Goal: Transaction & Acquisition: Purchase product/service

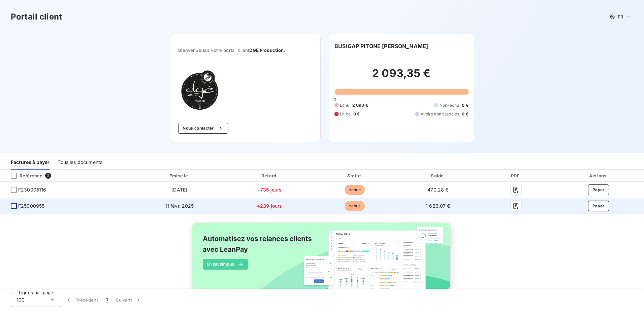
click at [13, 206] on div at bounding box center [14, 206] width 6 height 6
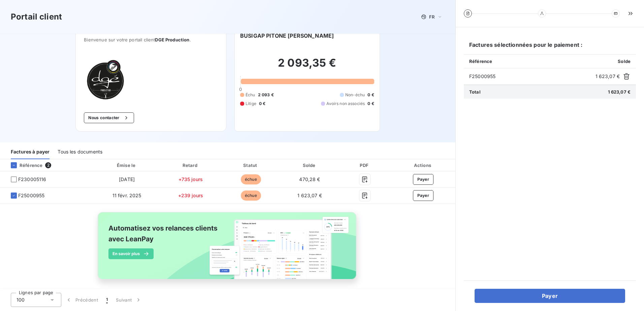
scroll to position [16, 0]
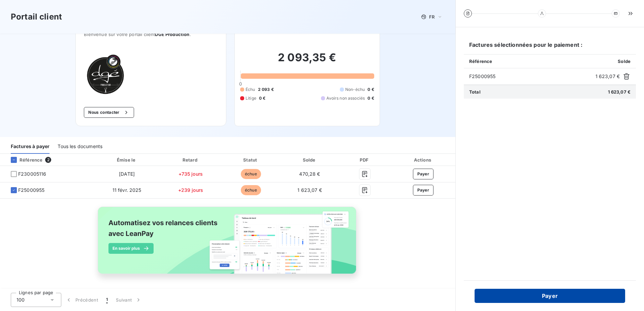
click at [541, 298] on button "Payer" at bounding box center [549, 296] width 150 height 14
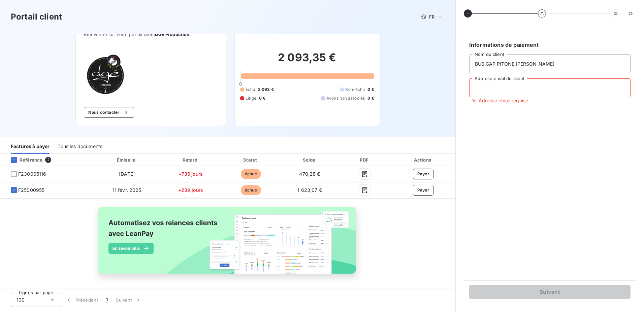
click at [482, 87] on input "Adresse email du client" at bounding box center [549, 87] width 161 height 19
type input "[EMAIL_ADDRESS][DOMAIN_NAME]"
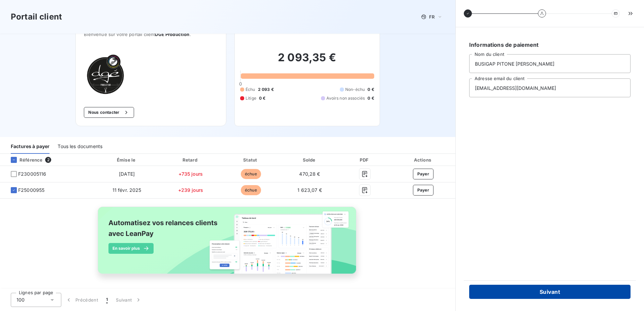
click at [529, 288] on button "Suivant" at bounding box center [549, 292] width 161 height 14
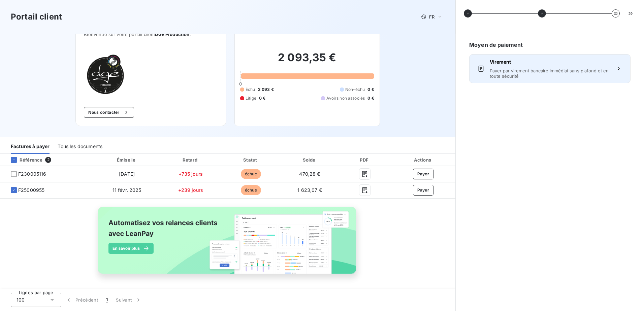
click at [618, 69] on icon "button" at bounding box center [618, 68] width 2 height 3
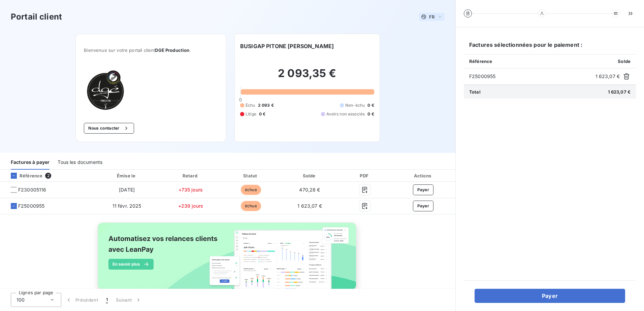
click at [437, 20] on icon at bounding box center [439, 16] width 5 height 7
